Goal: Task Accomplishment & Management: Use online tool/utility

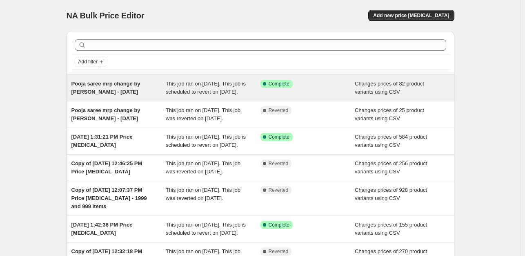
click at [333, 89] on div "Success Complete Complete" at bounding box center [307, 88] width 95 height 16
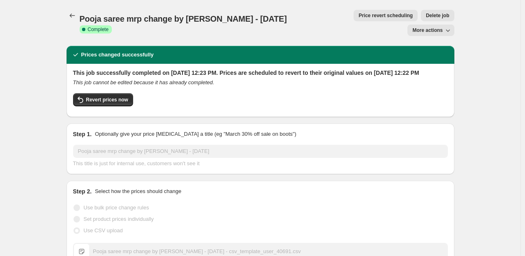
click at [152, 16] on span "Pooja saree mrp change by [PERSON_NAME] - [DATE]" at bounding box center [183, 18] width 207 height 9
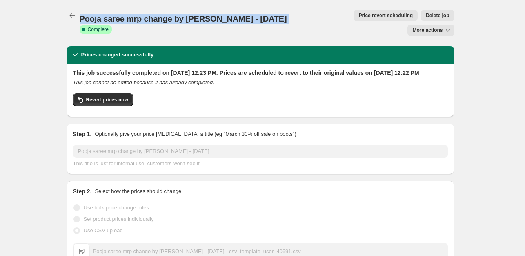
click at [152, 16] on span "Pooja saree mrp change by [PERSON_NAME] - [DATE]" at bounding box center [183, 18] width 207 height 9
copy span "Pooja saree mrp change by [PERSON_NAME] - [DATE]"
click at [73, 13] on icon "Price change jobs" at bounding box center [72, 15] width 8 height 8
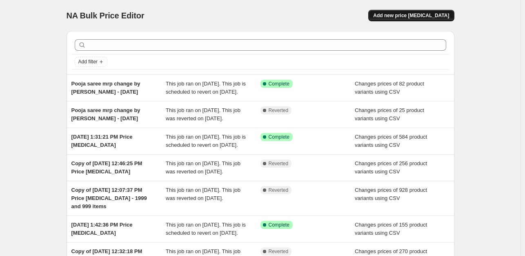
click at [429, 15] on span "Add new price [MEDICAL_DATA]" at bounding box center [411, 15] width 76 height 7
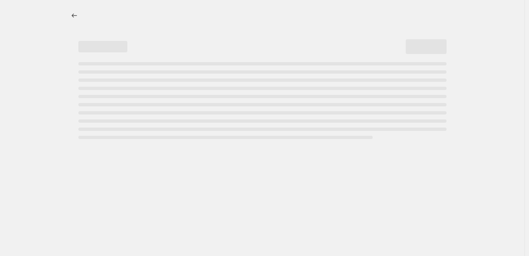
select select "percentage"
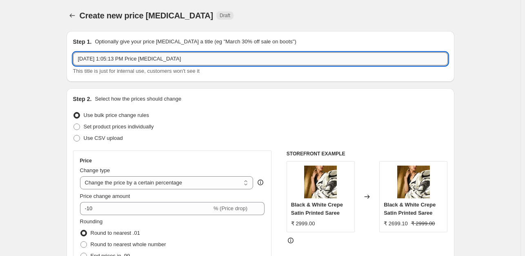
click at [218, 58] on input "[DATE] 1:05:13 PM Price [MEDICAL_DATA]" at bounding box center [260, 58] width 375 height 13
paste input "Pooja saree mrp change by [PERSON_NAME] - [DATE]"
click at [137, 59] on input "Pooja saree mrp change by [PERSON_NAME] - [DATE]" at bounding box center [260, 58] width 375 height 13
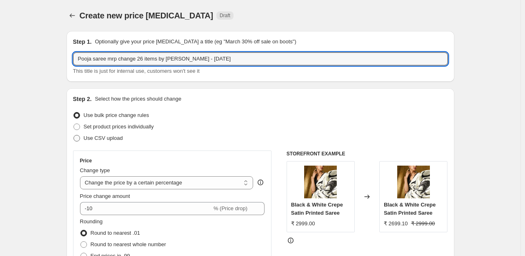
type input "Pooja saree mrp change 26 items by [PERSON_NAME] - [DATE]"
click at [108, 139] on span "Use CSV upload" at bounding box center [103, 138] width 39 height 6
click at [74, 135] on input "Use CSV upload" at bounding box center [73, 135] width 0 height 0
radio input "true"
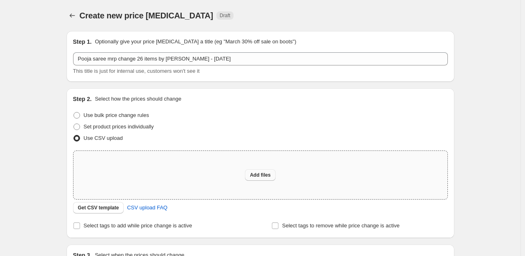
click at [258, 175] on span "Add files" at bounding box center [260, 174] width 21 height 7
